Goal: Information Seeking & Learning: Learn about a topic

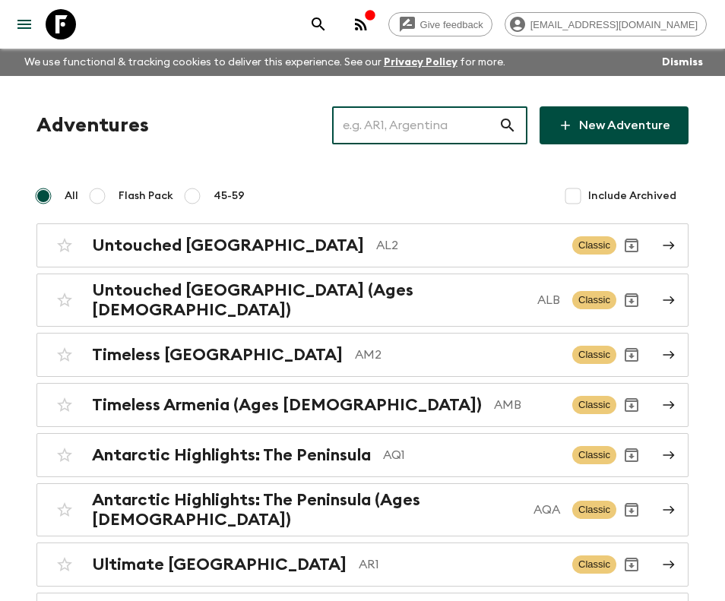
click at [442, 125] on input "text" at bounding box center [415, 125] width 167 height 43
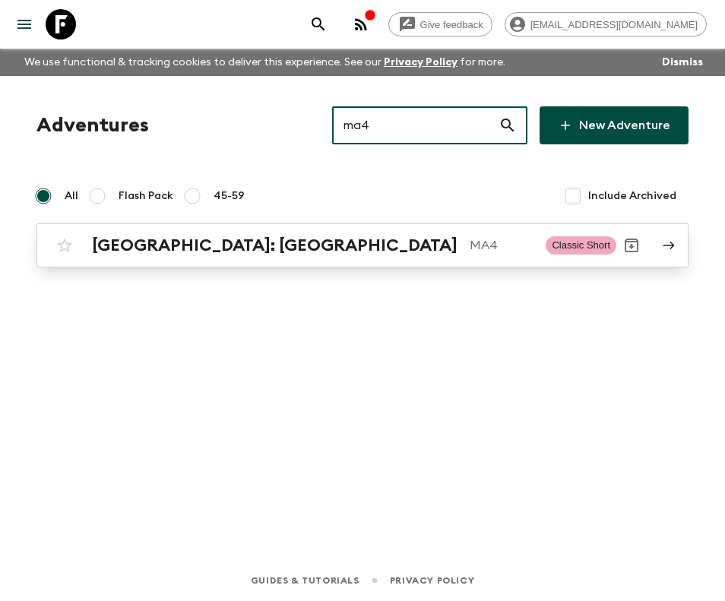
type input "ma4"
click at [470, 245] on p "MA4" at bounding box center [502, 245] width 64 height 18
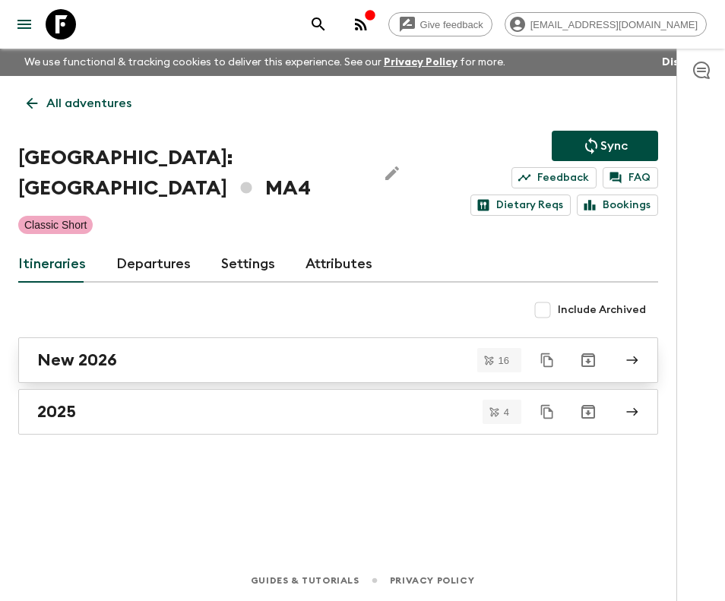
click at [246, 354] on div "New 2026" at bounding box center [323, 361] width 573 height 20
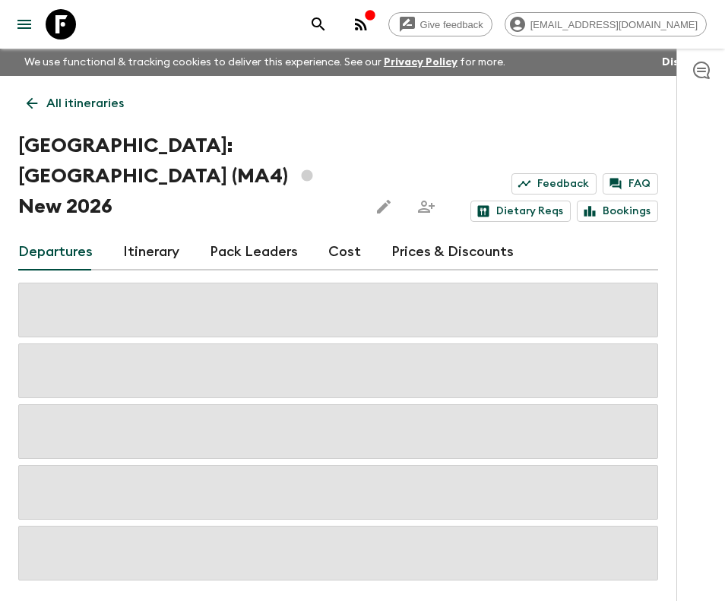
scroll to position [33, 0]
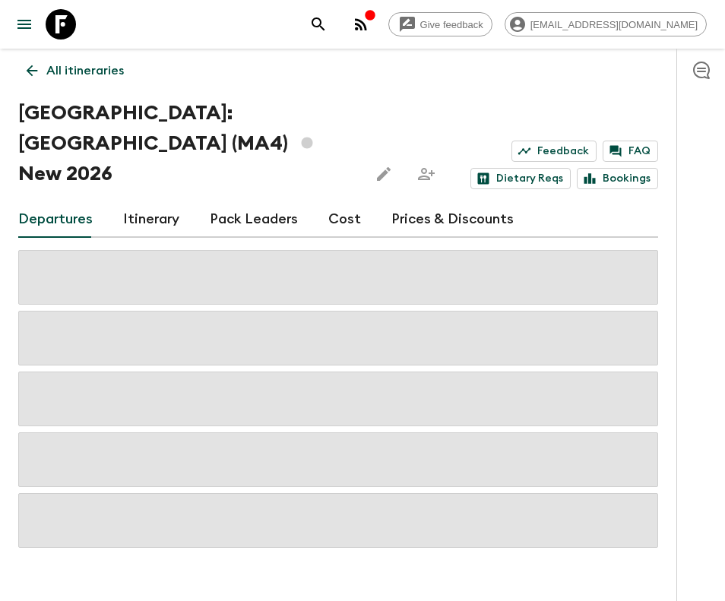
click at [350, 202] on link "Cost" at bounding box center [344, 220] width 33 height 36
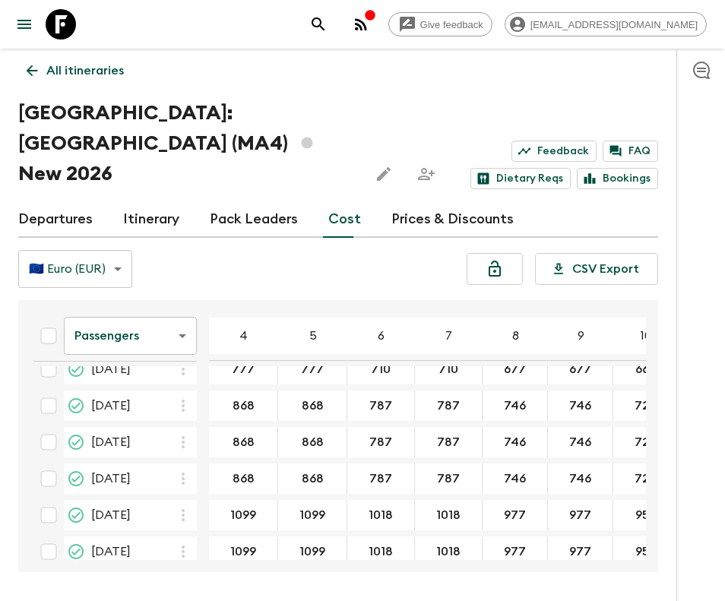
scroll to position [386, 0]
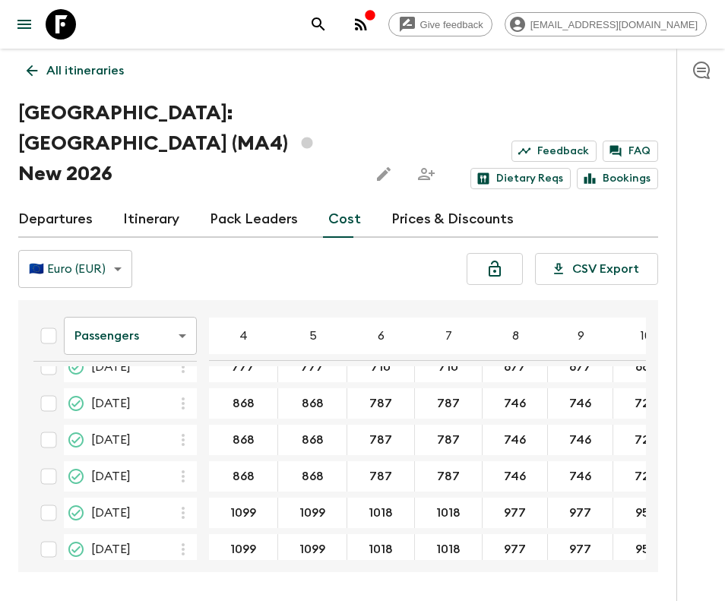
click at [169, 202] on link "Itinerary" at bounding box center [151, 220] width 56 height 36
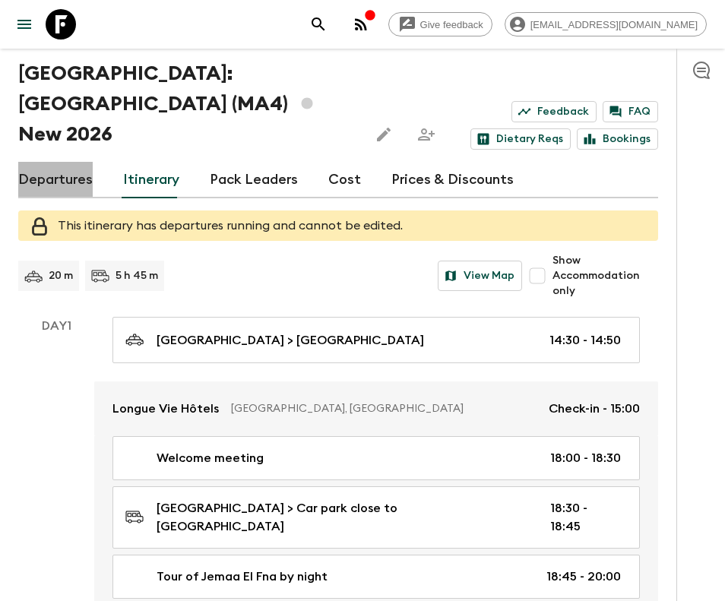
click at [71, 162] on link "Departures" at bounding box center [55, 180] width 75 height 36
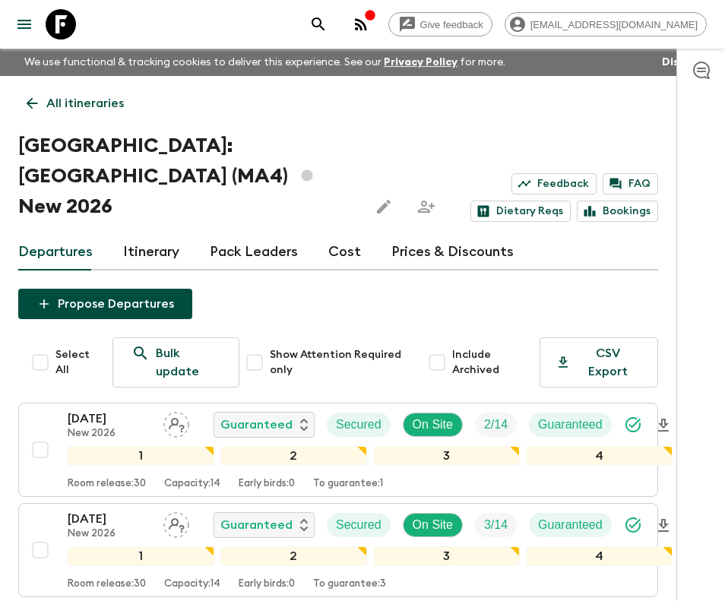
click at [62, 94] on p "All itineraries" at bounding box center [85, 103] width 78 height 18
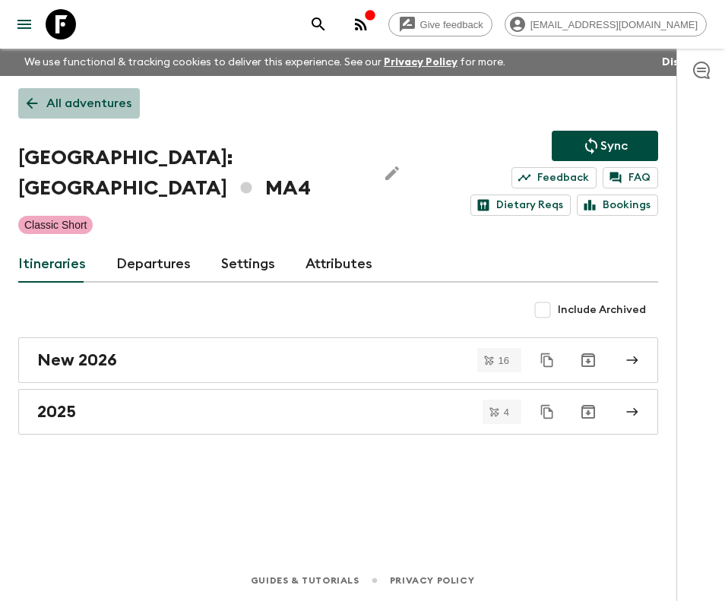
click at [62, 94] on p "All adventures" at bounding box center [88, 103] width 85 height 18
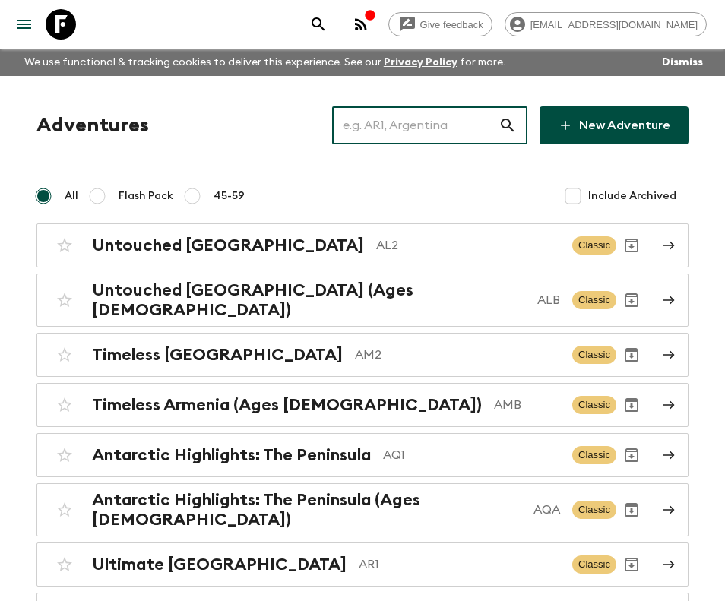
click at [459, 113] on input "text" at bounding box center [415, 125] width 167 height 43
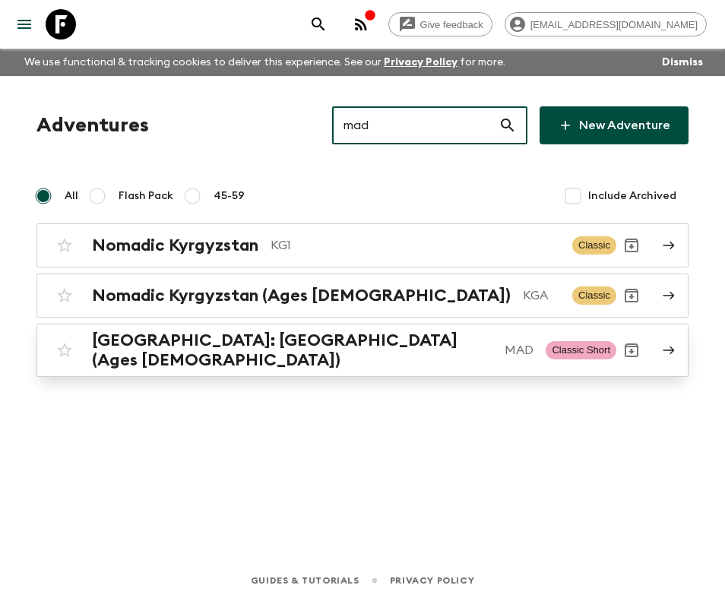
type input "mad"
click at [336, 349] on h2 "[GEOGRAPHIC_DATA]: [GEOGRAPHIC_DATA] (Ages [DEMOGRAPHIC_DATA])" at bounding box center [292, 351] width 401 height 40
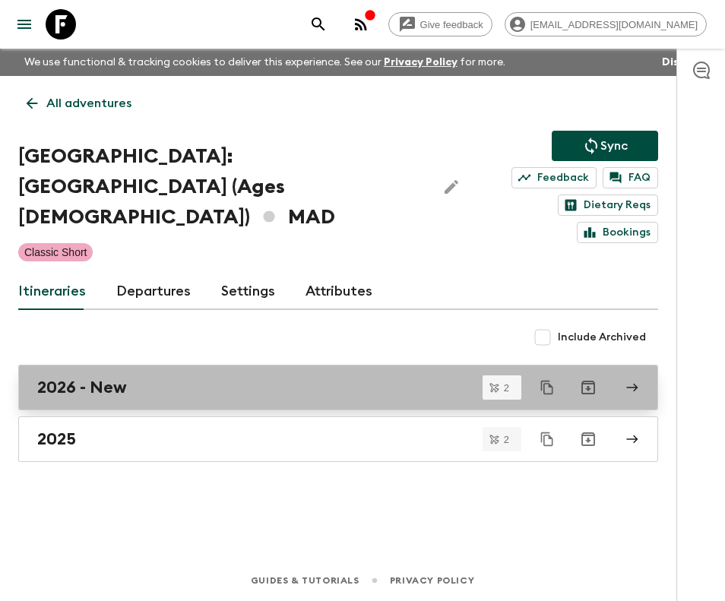
click at [144, 378] on div "2026 - New" at bounding box center [323, 388] width 573 height 20
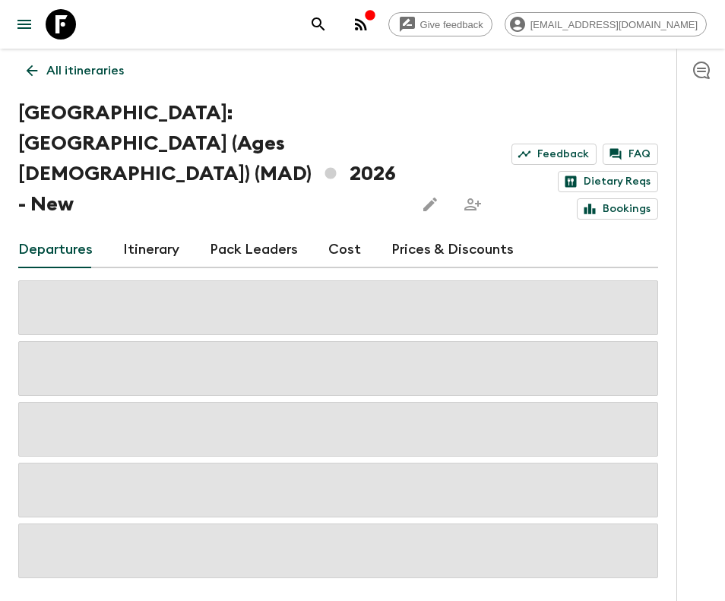
scroll to position [36, 0]
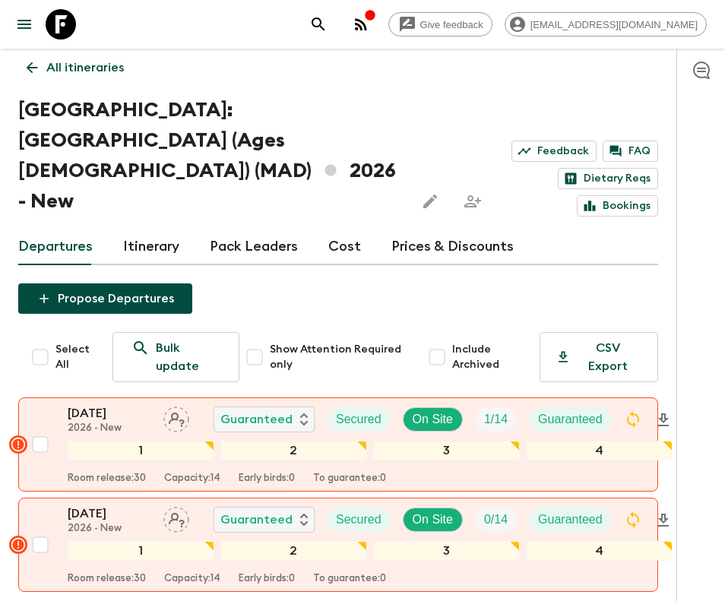
click at [29, 50] on div "All itineraries [GEOGRAPHIC_DATA]: [GEOGRAPHIC_DATA] (Ages [DEMOGRAPHIC_DATA]) …" at bounding box center [338, 343] width 677 height 607
click at [30, 65] on icon at bounding box center [32, 67] width 11 height 11
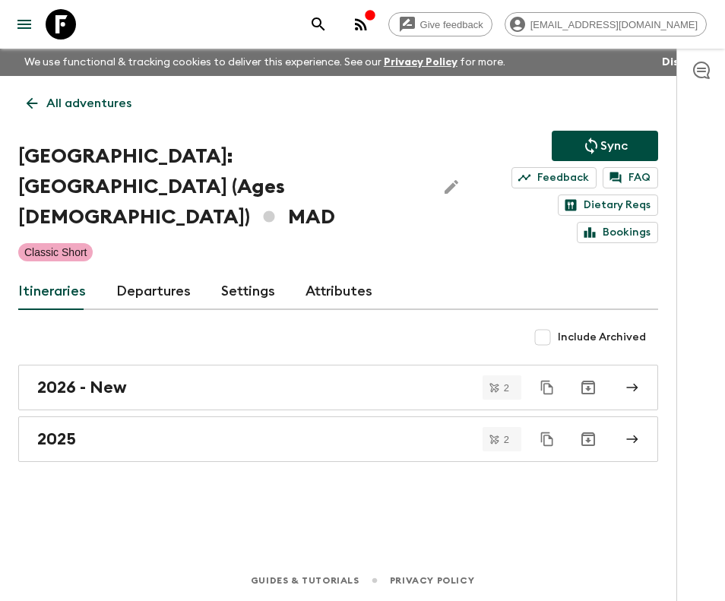
click at [30, 65] on p "We use functional & tracking cookies to deliver this experience. See our Privac…" at bounding box center [264, 62] width 493 height 27
click at [33, 103] on icon at bounding box center [32, 103] width 11 height 11
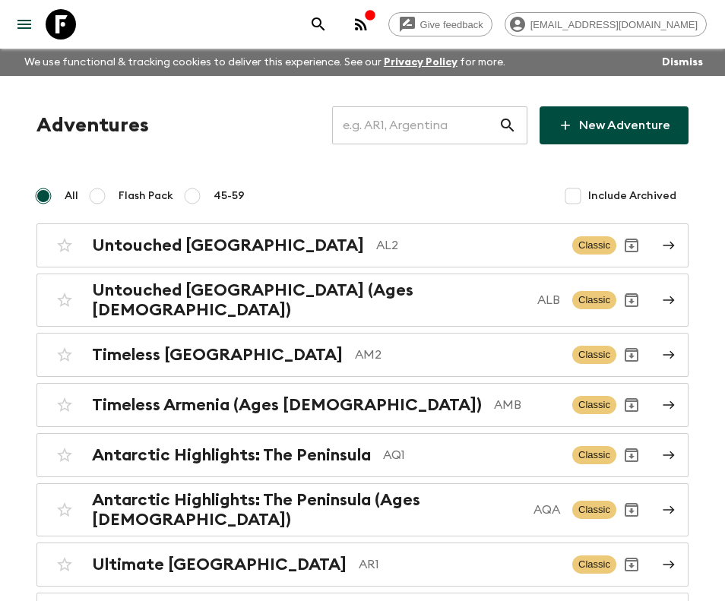
click at [459, 129] on input "text" at bounding box center [415, 125] width 167 height 43
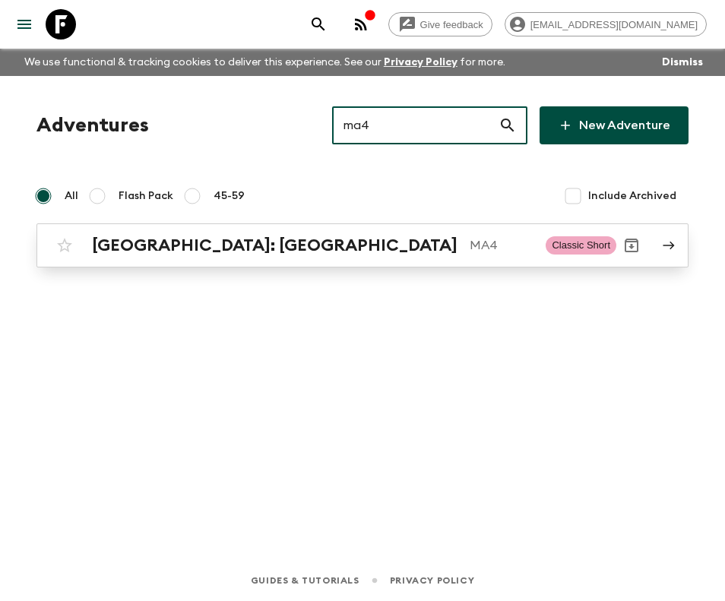
type input "ma4"
click at [305, 228] on link "[GEOGRAPHIC_DATA]: [GEOGRAPHIC_DATA] MA4 Classic Short" at bounding box center [362, 246] width 652 height 44
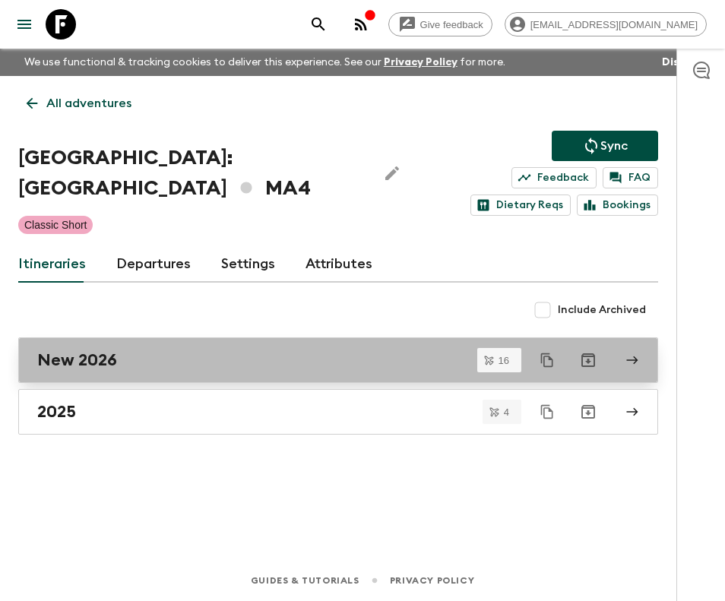
click at [153, 349] on link "New 2026" at bounding box center [338, 361] width 640 height 46
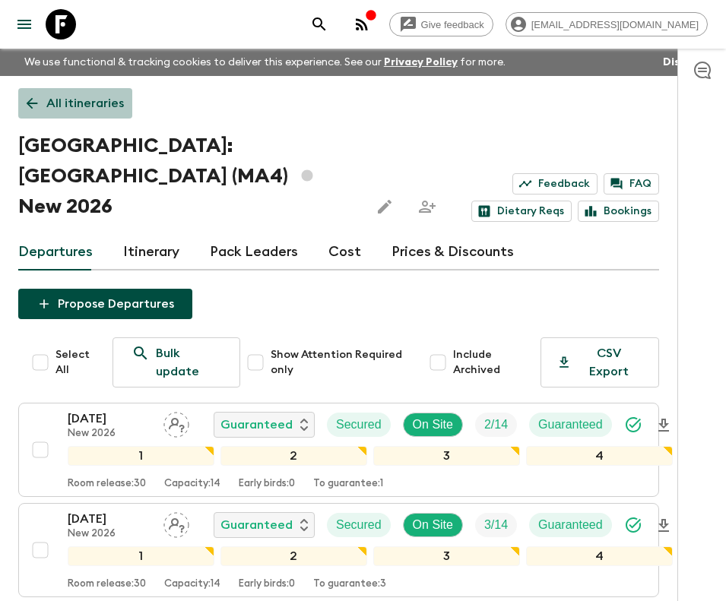
click at [93, 107] on p "All itineraries" at bounding box center [85, 103] width 78 height 18
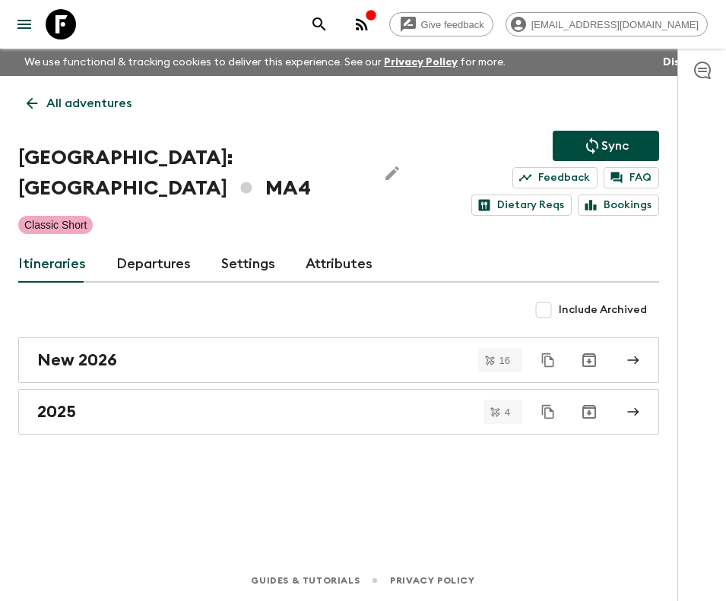
click at [103, 104] on p "All adventures" at bounding box center [88, 103] width 85 height 18
